Goal: Find specific page/section: Find specific page/section

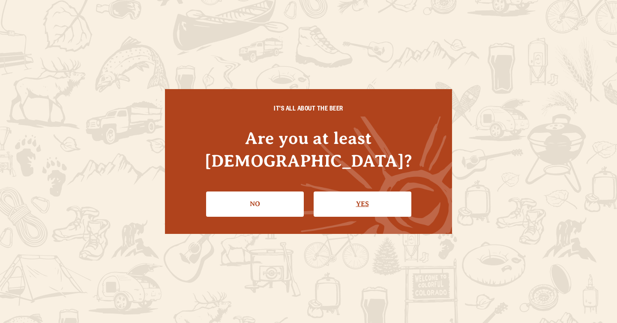
click at [339, 191] on link "Yes" at bounding box center [363, 203] width 98 height 25
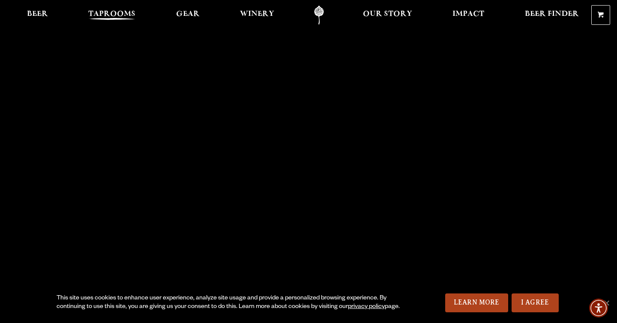
click at [94, 15] on span "Taprooms" at bounding box center [111, 14] width 47 height 7
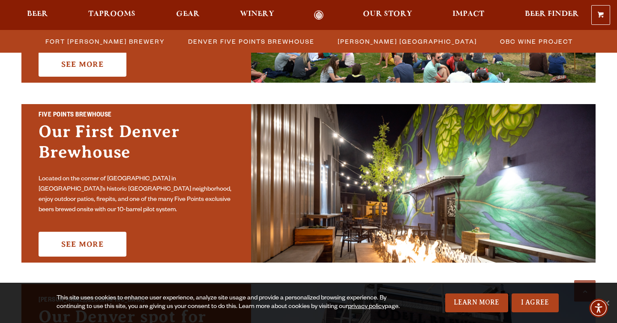
scroll to position [347, 0]
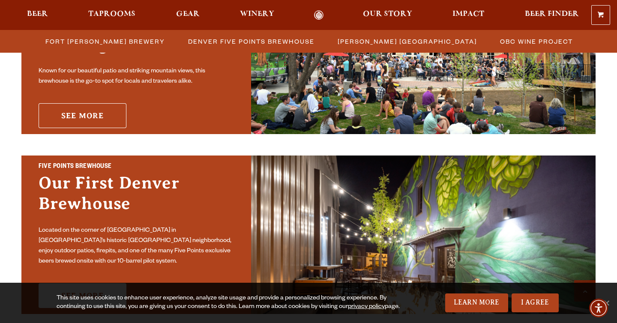
click at [93, 103] on link "See More" at bounding box center [83, 115] width 88 height 25
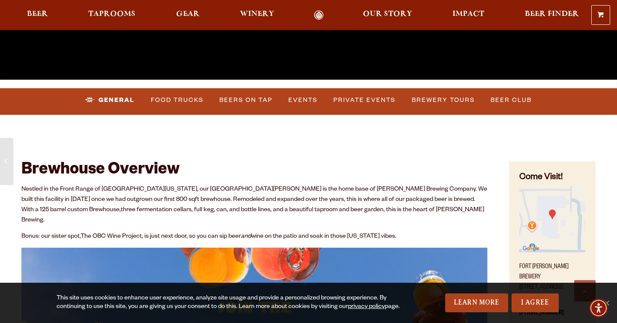
scroll to position [268, 0]
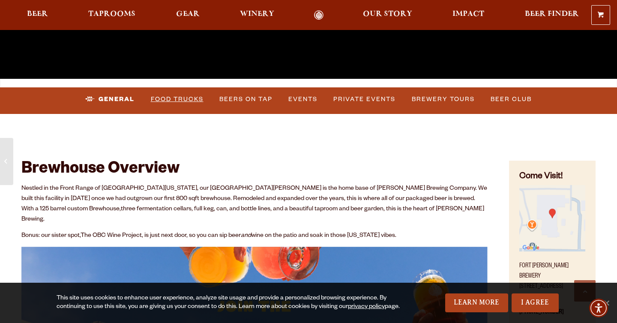
click at [192, 97] on link "Food Trucks" at bounding box center [177, 100] width 60 height 20
click at [185, 99] on link "Food Trucks" at bounding box center [169, 100] width 75 height 20
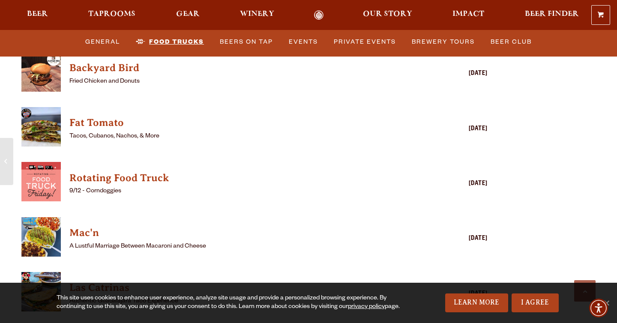
scroll to position [2232, 0]
click at [98, 116] on h4 "Fat Tomato" at bounding box center [241, 123] width 345 height 14
